Goal: Information Seeking & Learning: Learn about a topic

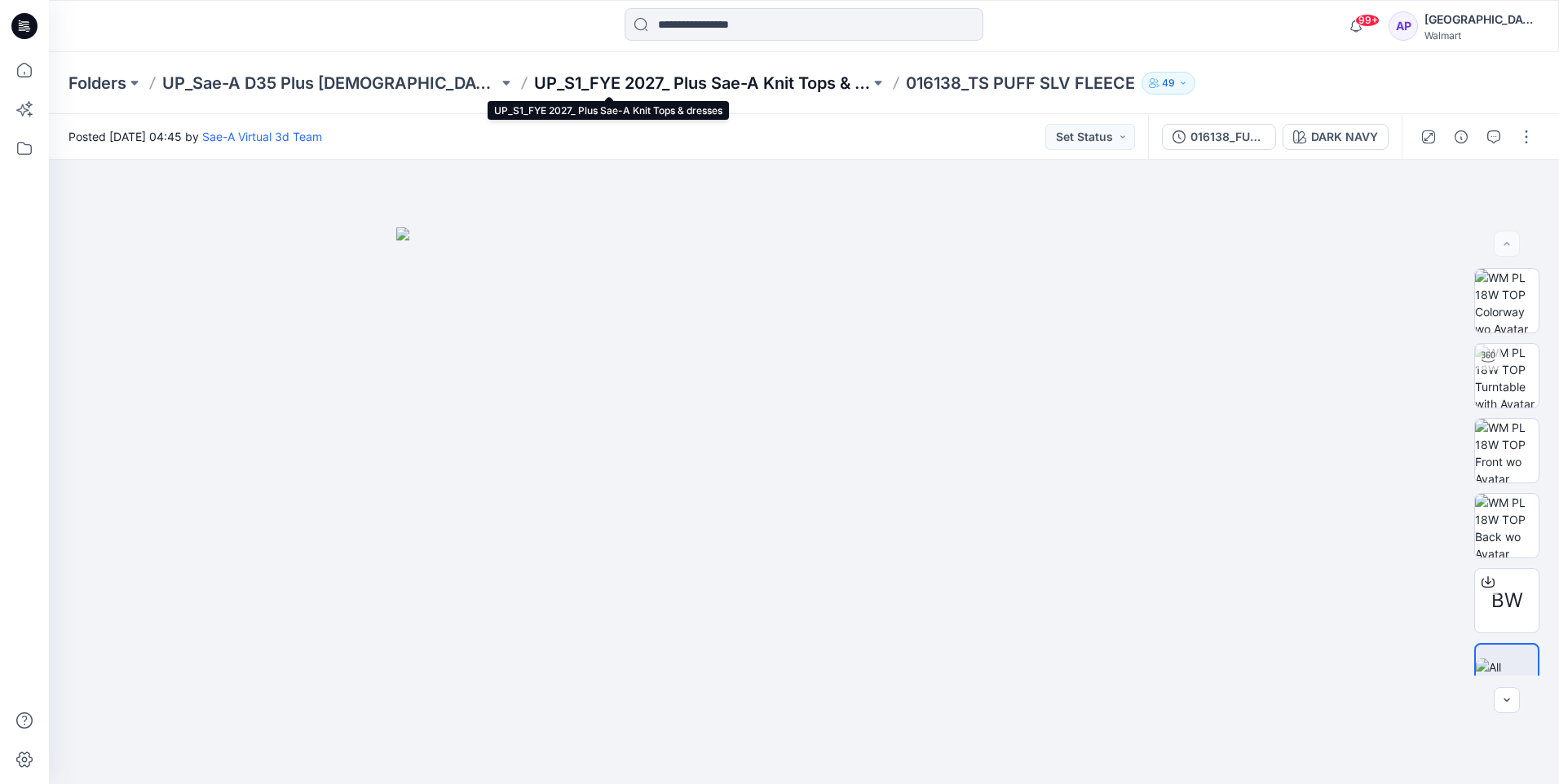
click at [680, 76] on p "UP_S1_FYE 2027_ Plus Sae-A Knit Tops & dresses" at bounding box center [702, 83] width 336 height 23
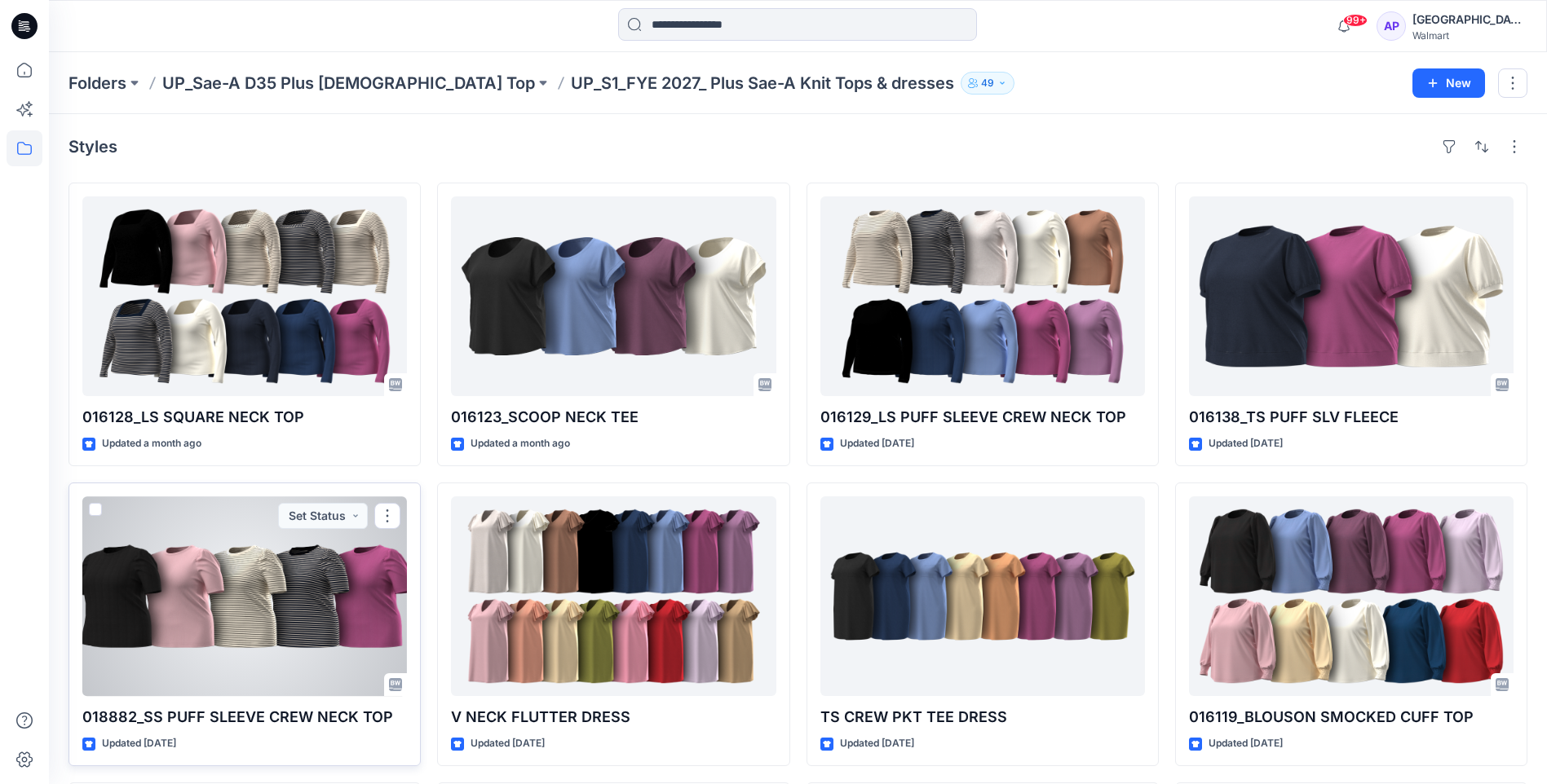
click at [316, 710] on p "018882_SS PUFF SLEEVE CREW NECK TOP" at bounding box center [245, 717] width 325 height 23
click at [311, 654] on div at bounding box center [245, 596] width 325 height 200
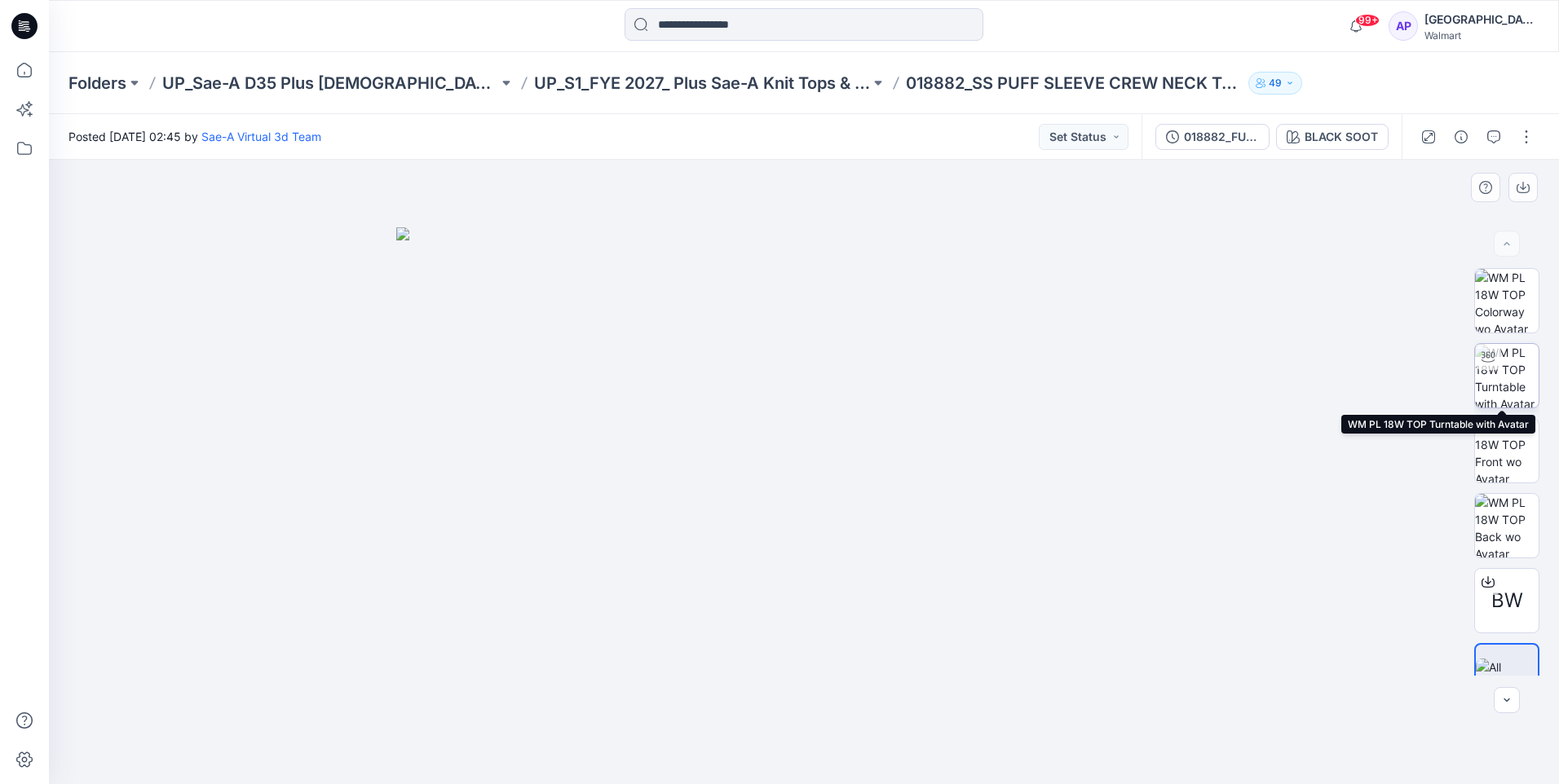
click at [1515, 368] on img at bounding box center [1507, 376] width 64 height 64
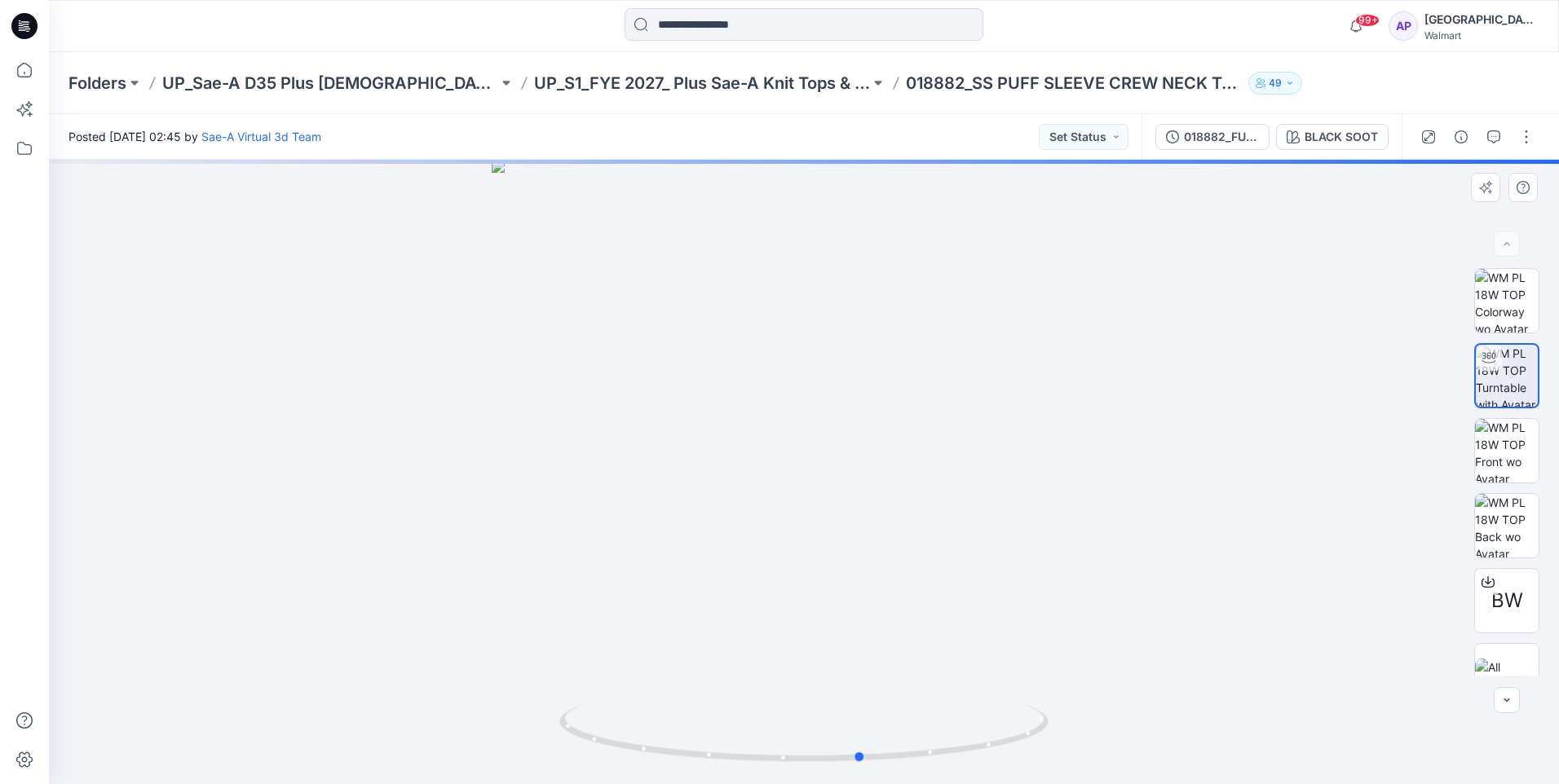
drag, startPoint x: 1124, startPoint y: 557, endPoint x: 692, endPoint y: 563, distance: 432.0
click at [692, 563] on div at bounding box center [804, 471] width 1511 height 624
click at [1486, 133] on button "button" at bounding box center [1494, 137] width 26 height 26
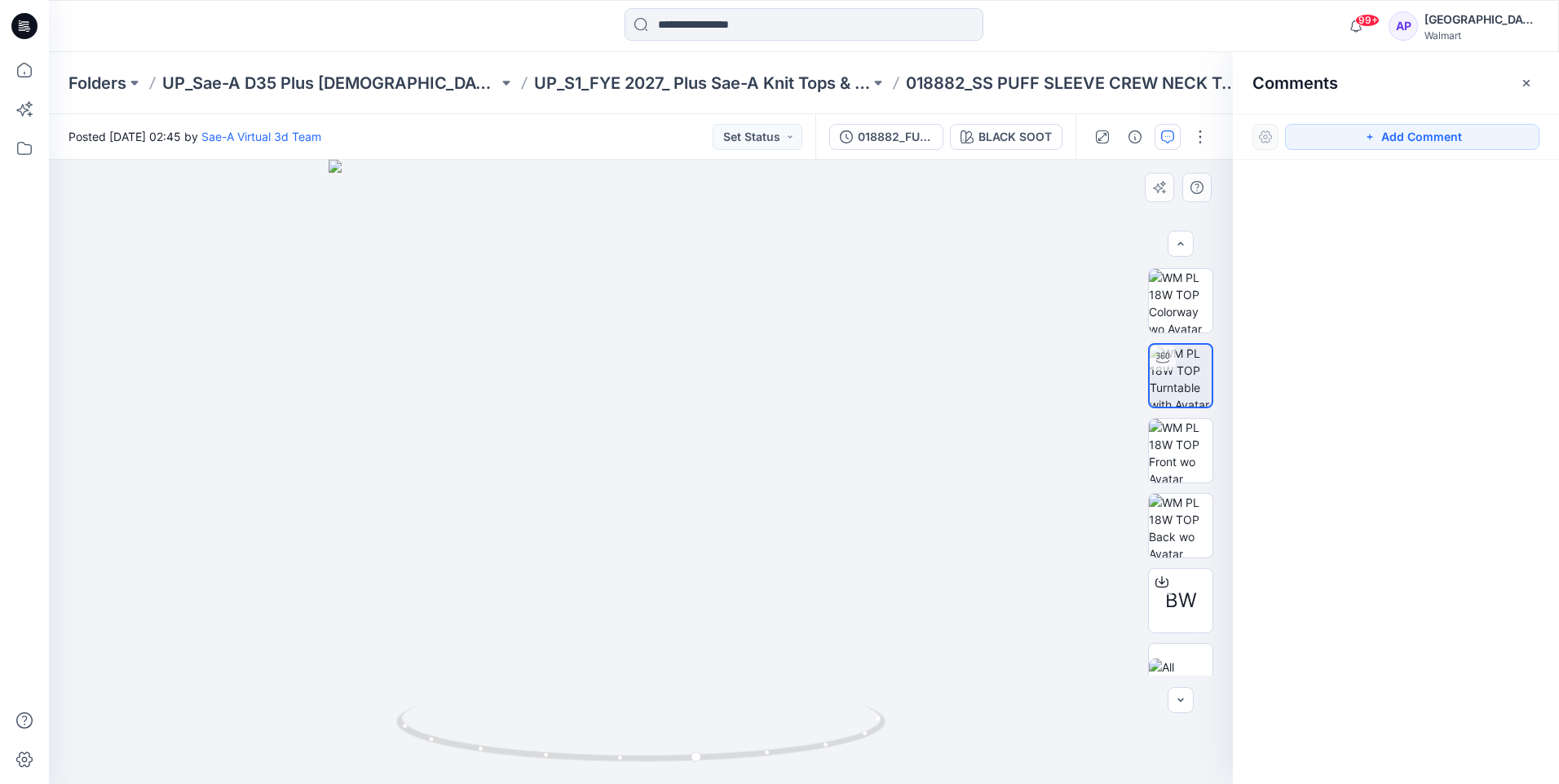
scroll to position [33, 0]
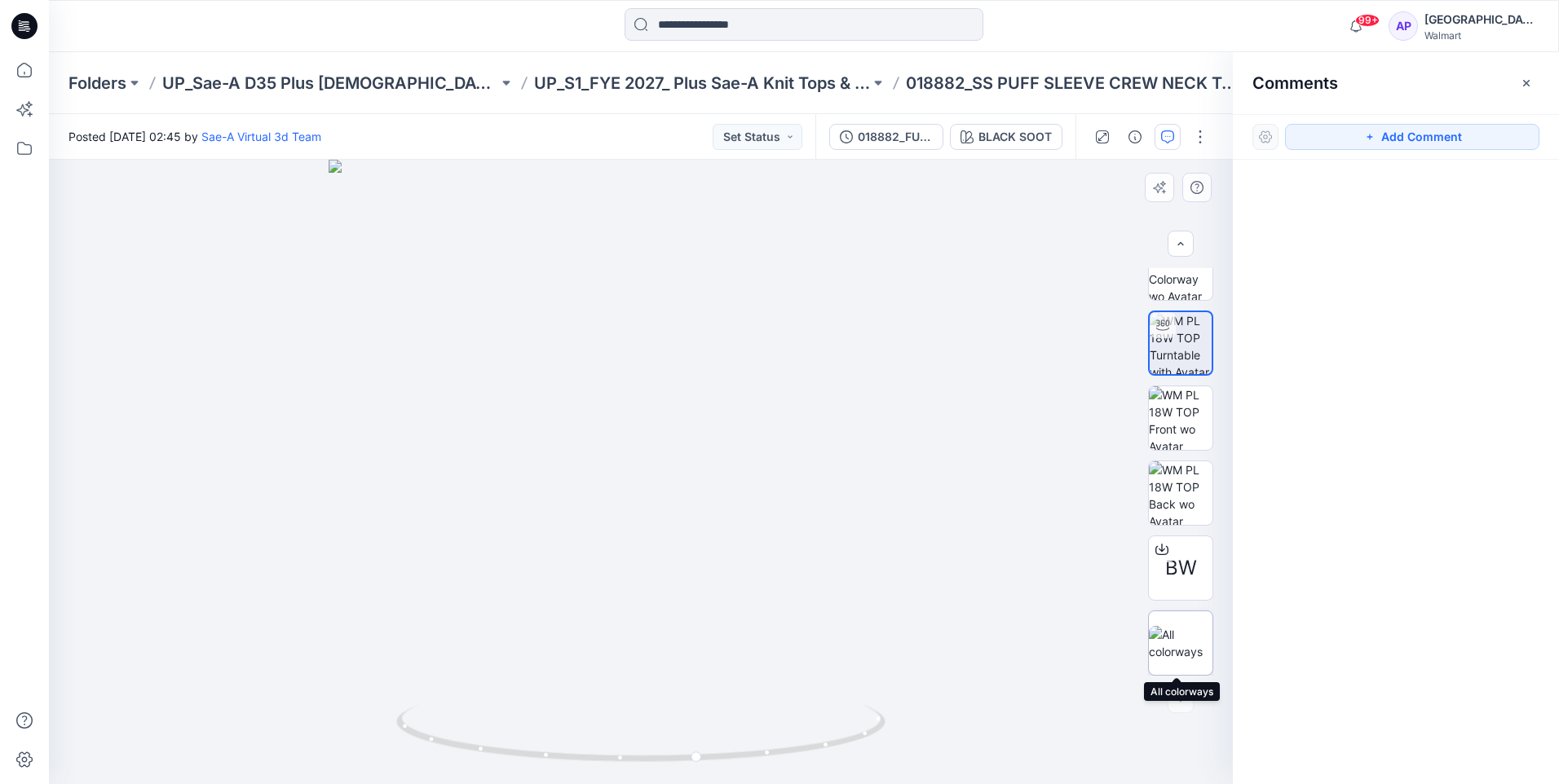
click at [1190, 627] on img at bounding box center [1181, 643] width 64 height 34
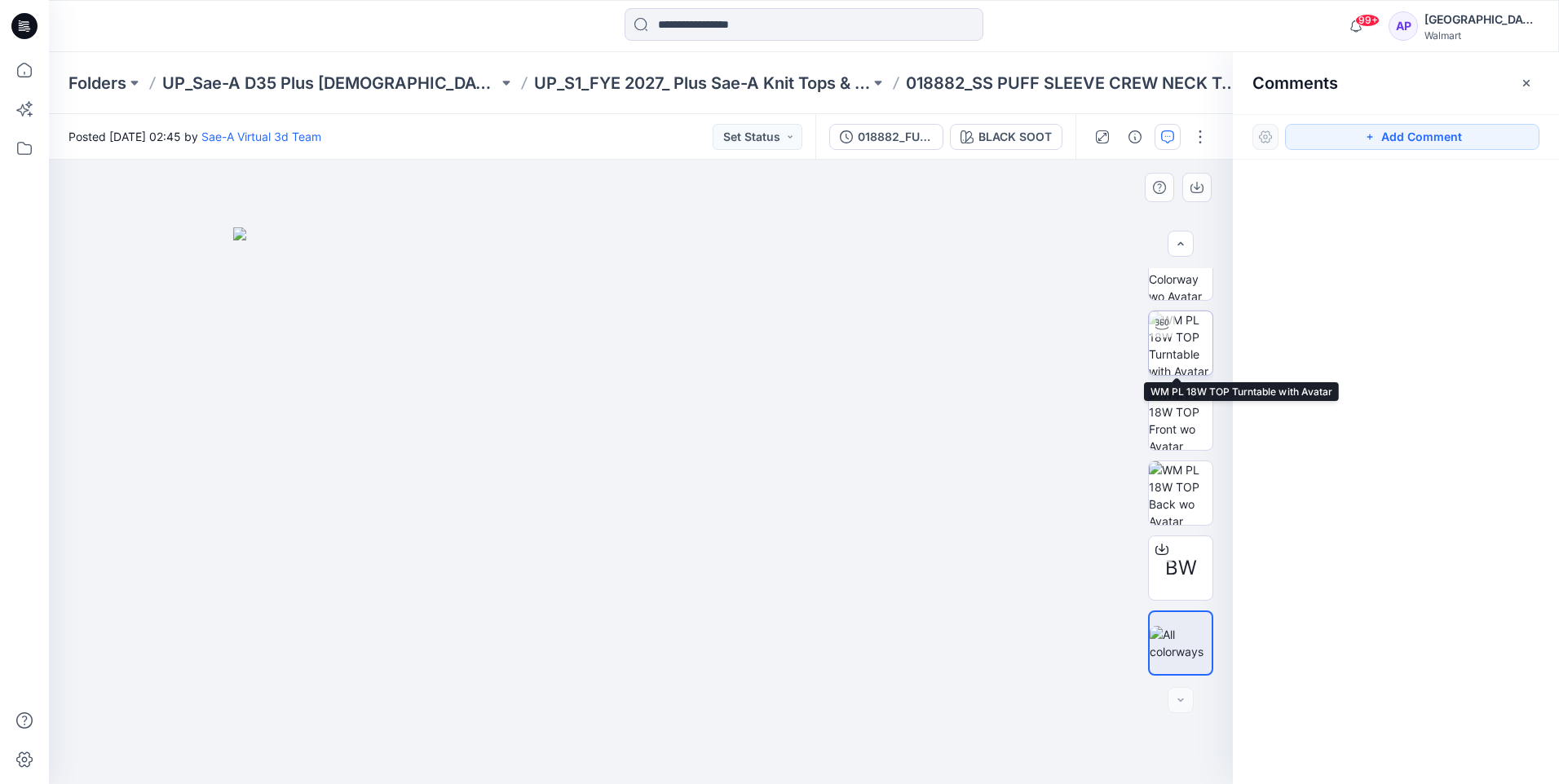
click at [1206, 331] on img at bounding box center [1181, 343] width 64 height 64
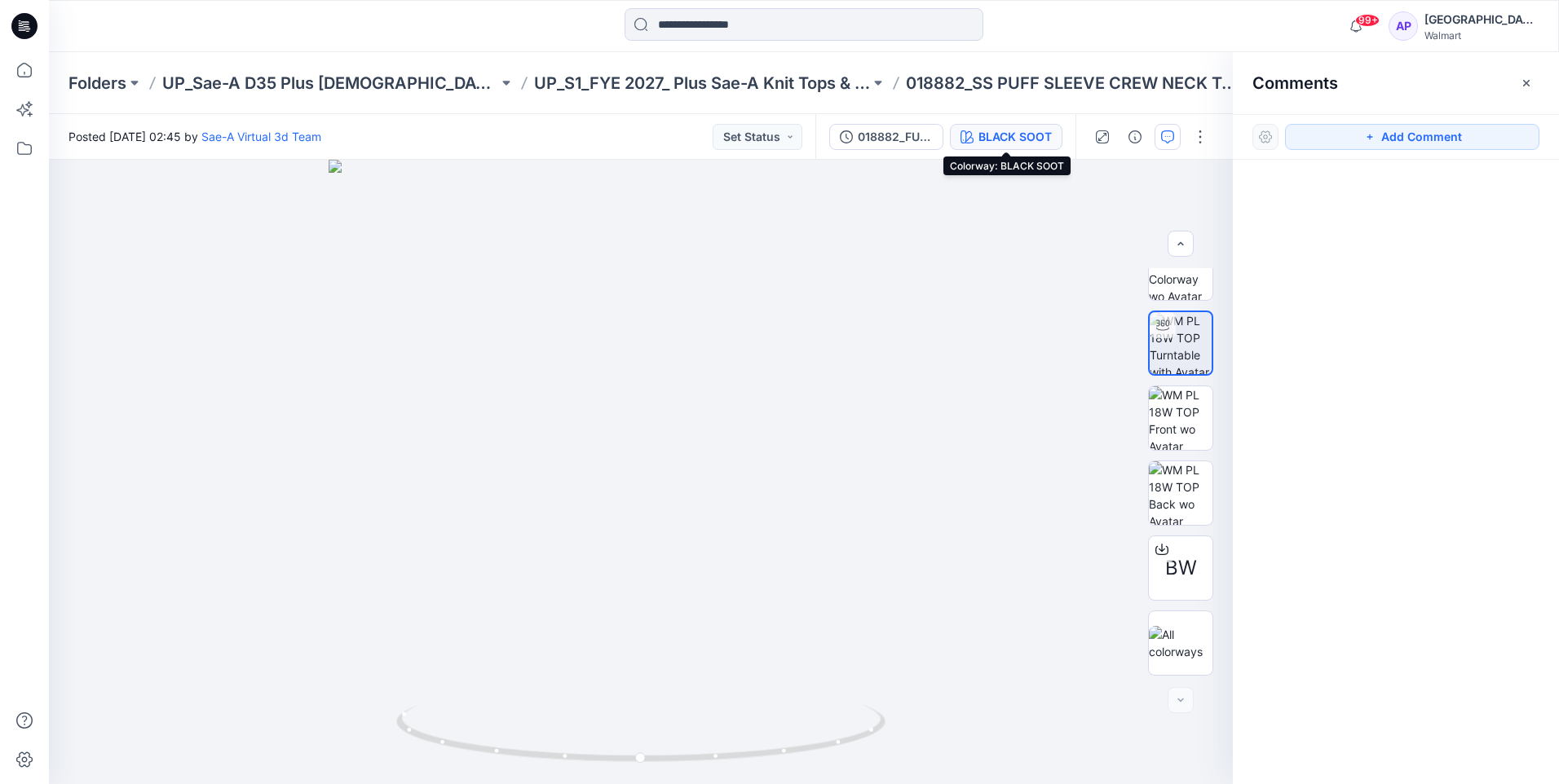
click at [1020, 135] on div "BLACK SOOT" at bounding box center [1014, 137] width 73 height 18
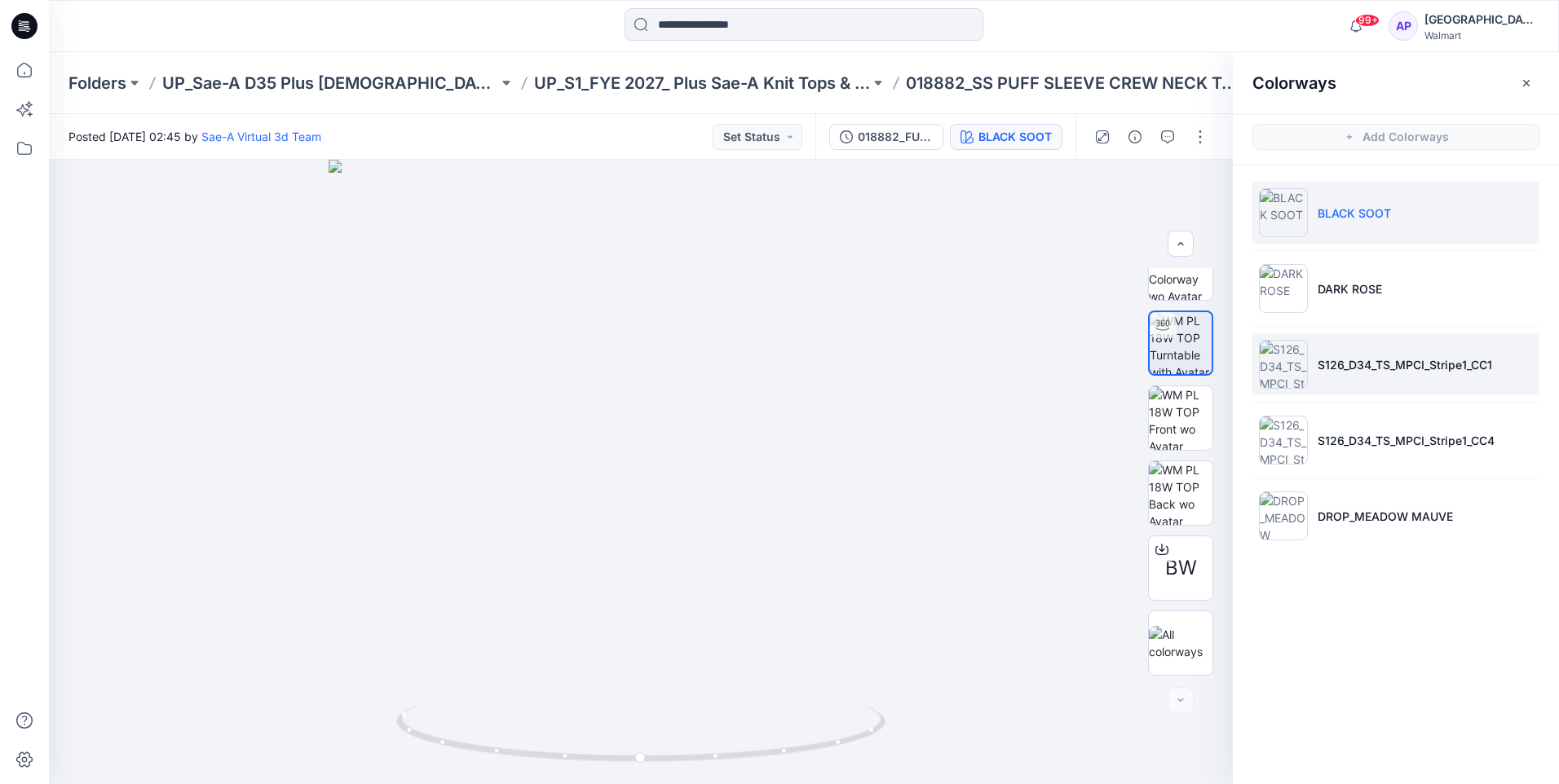
click at [1286, 356] on img at bounding box center [1283, 364] width 49 height 49
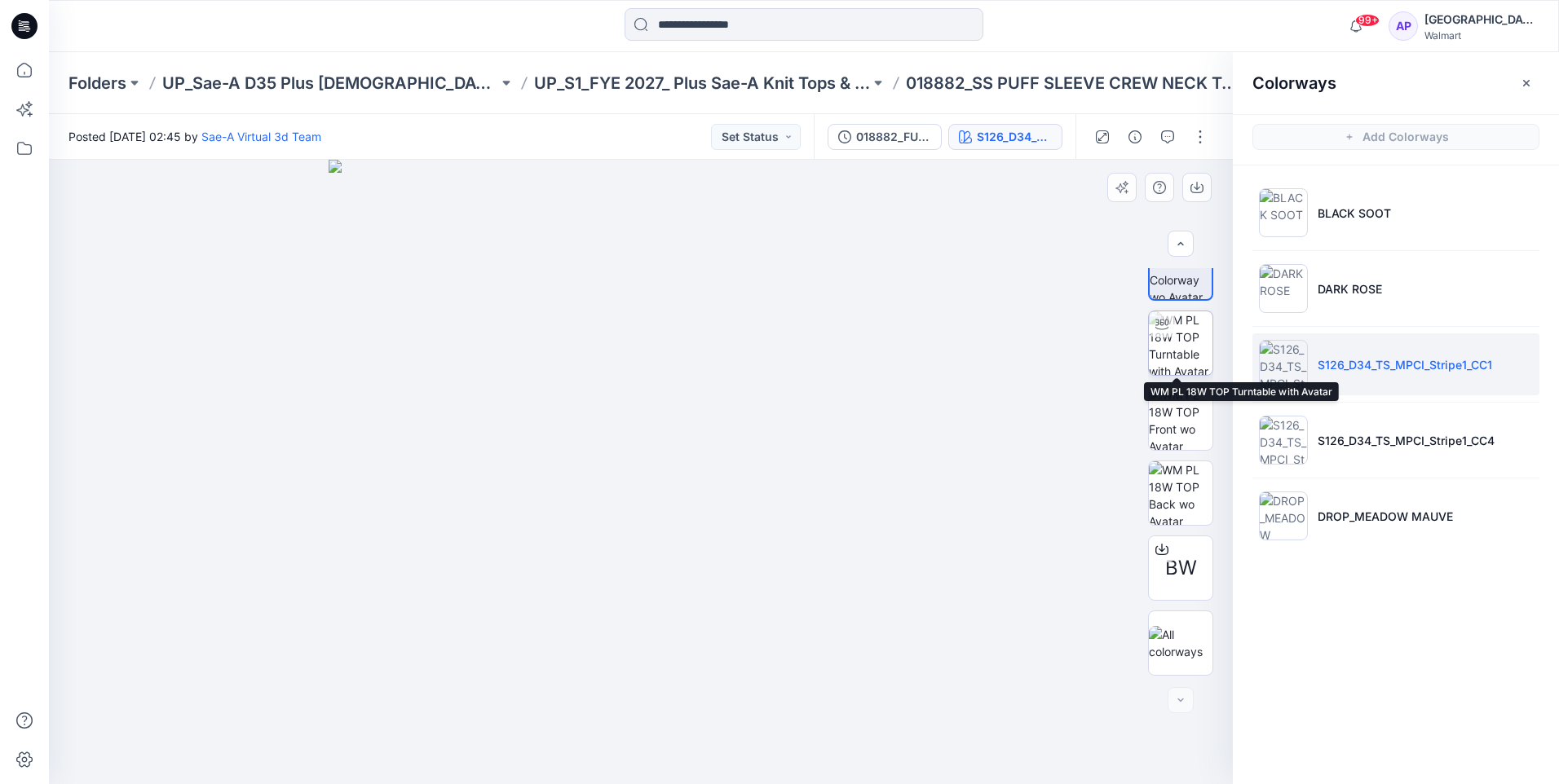
click at [1191, 343] on img at bounding box center [1181, 343] width 64 height 64
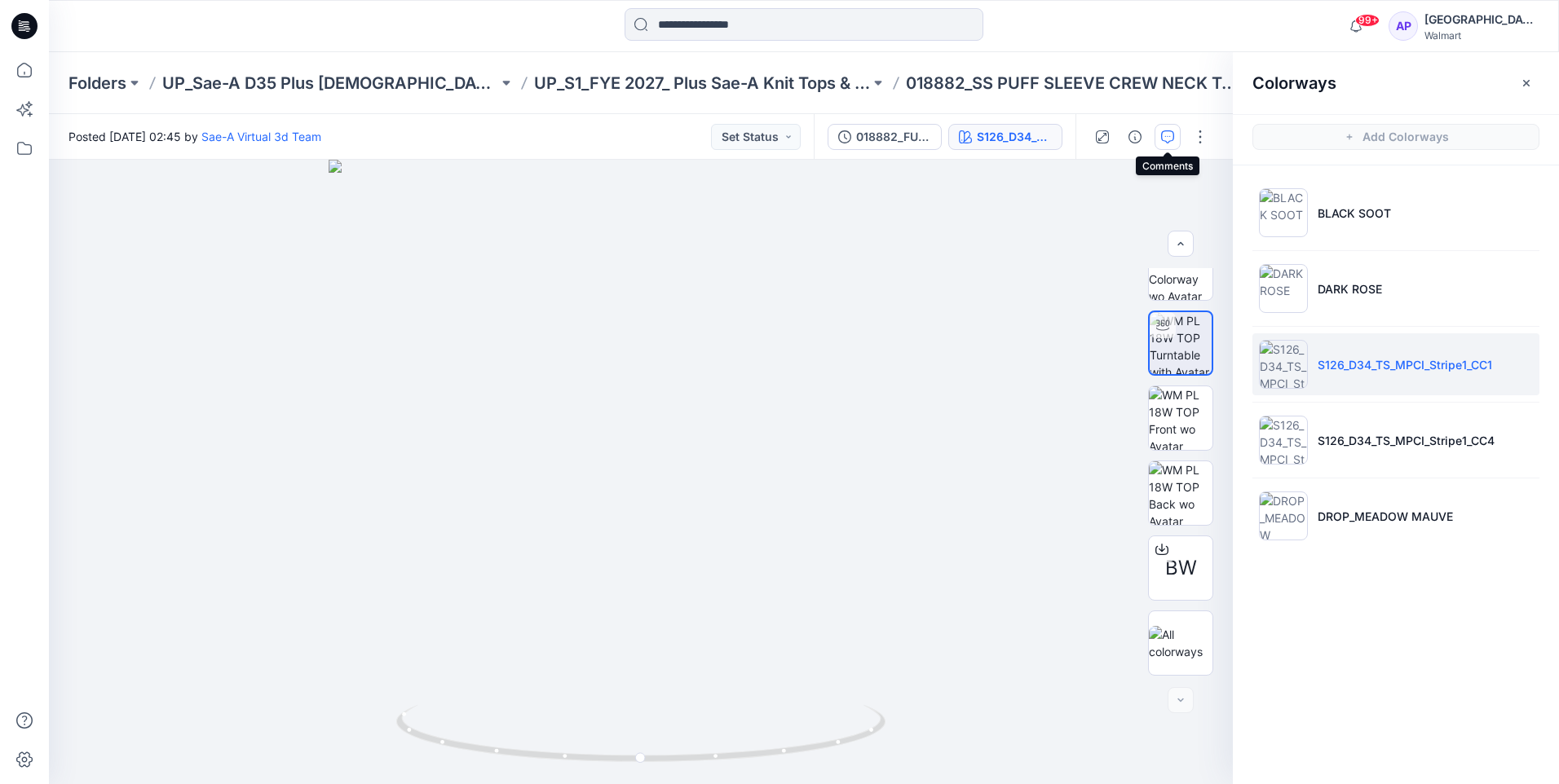
click at [1167, 137] on icon "button" at bounding box center [1167, 137] width 13 height 13
